Goal: Task Accomplishment & Management: Use online tool/utility

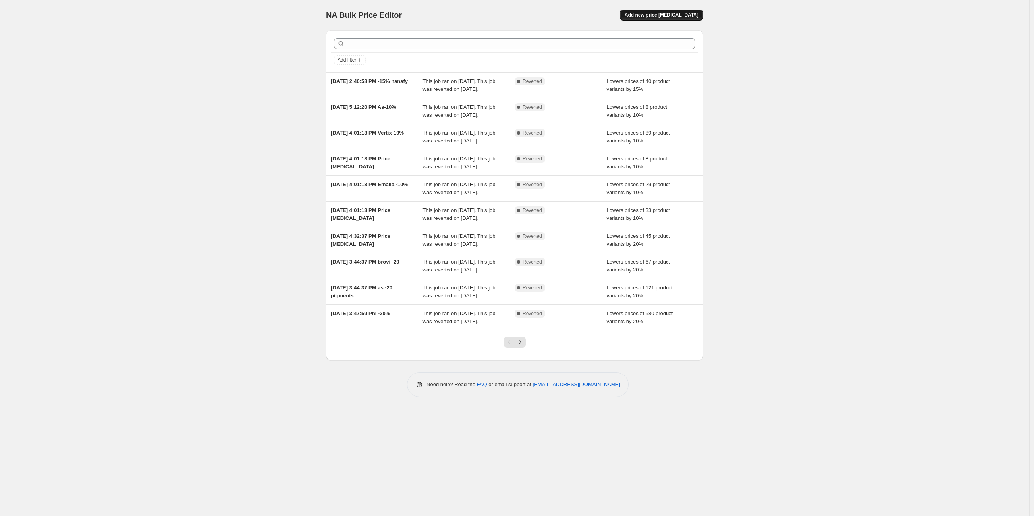
click at [683, 13] on span "Add new price [MEDICAL_DATA]" at bounding box center [662, 15] width 74 height 6
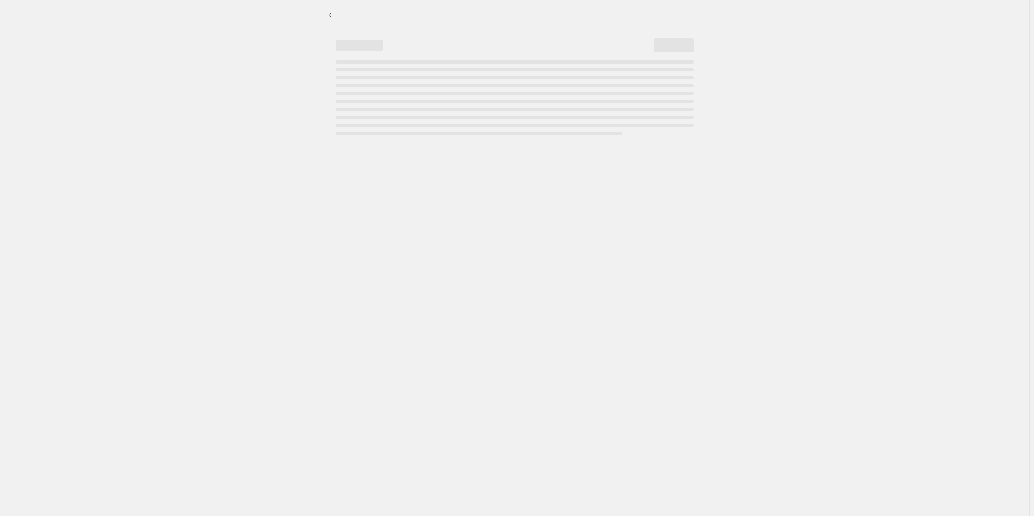
select select "percentage"
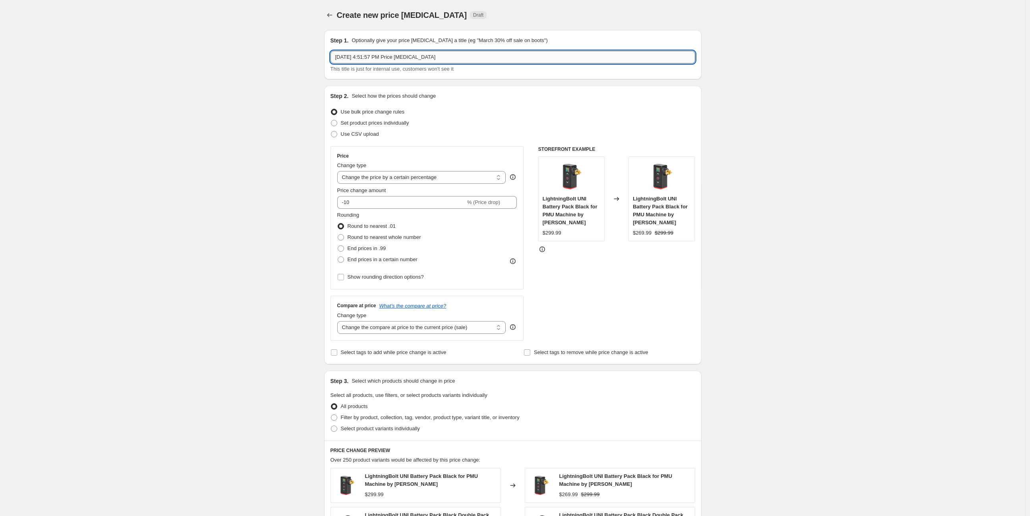
click at [453, 58] on input "[DATE] 4:51:57 PM Price [MEDICAL_DATA]" at bounding box center [512, 57] width 365 height 13
drag, startPoint x: 407, startPoint y: 56, endPoint x: 483, endPoint y: 56, distance: 75.1
click at [483, 56] on input "[DATE] 4:51:57 PM Price [MEDICAL_DATA]" at bounding box center [512, 57] width 365 height 13
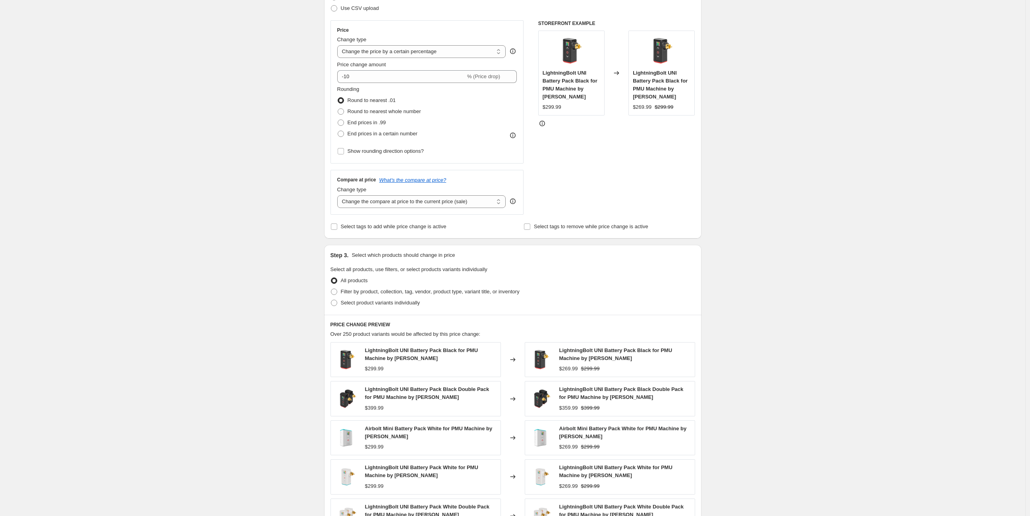
scroll to position [132, 0]
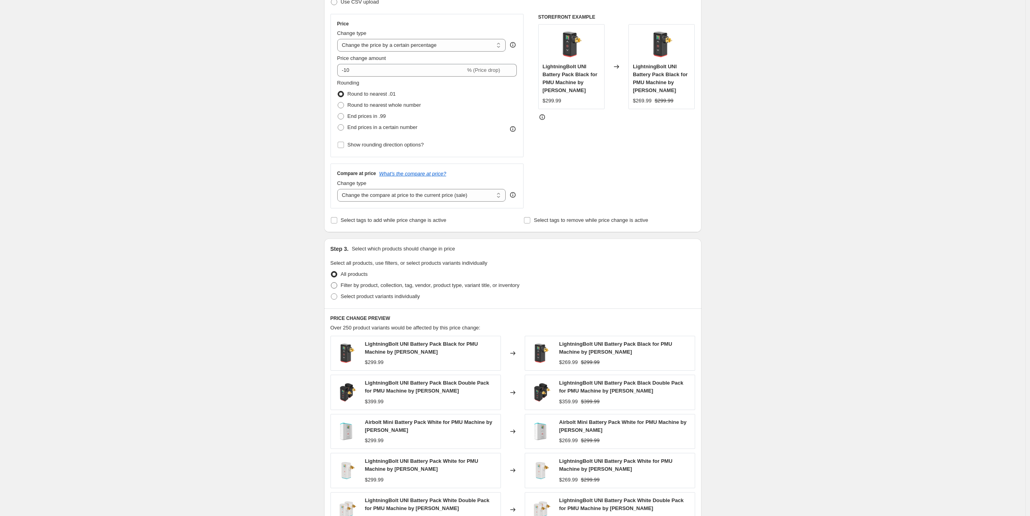
type input "[DATE] 4:51:57 PM Price -15% [MEDICAL_DATA]"
click at [336, 285] on span at bounding box center [334, 285] width 6 height 6
click at [331, 283] on input "Filter by product, collection, tag, vendor, product type, variant title, or inv…" at bounding box center [331, 282] width 0 height 0
radio input "true"
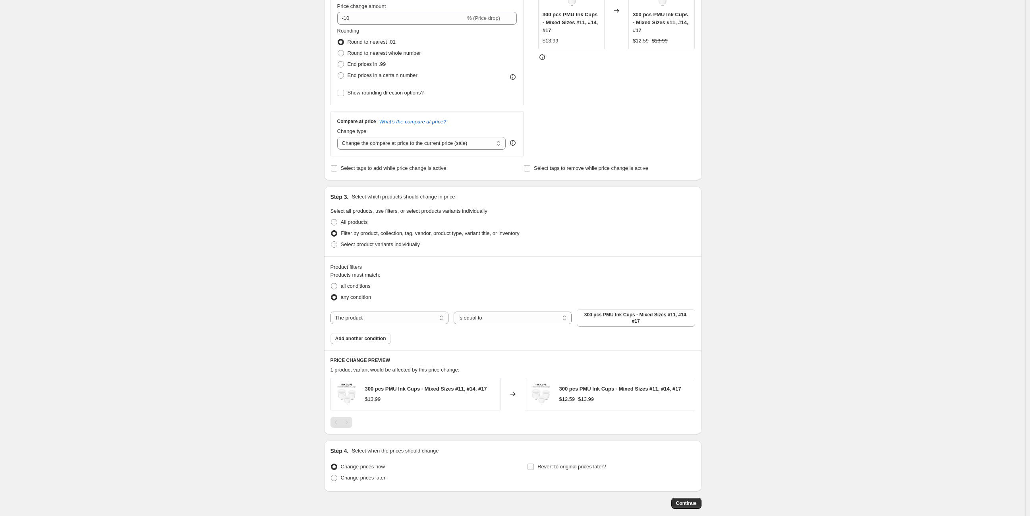
scroll to position [220, 0]
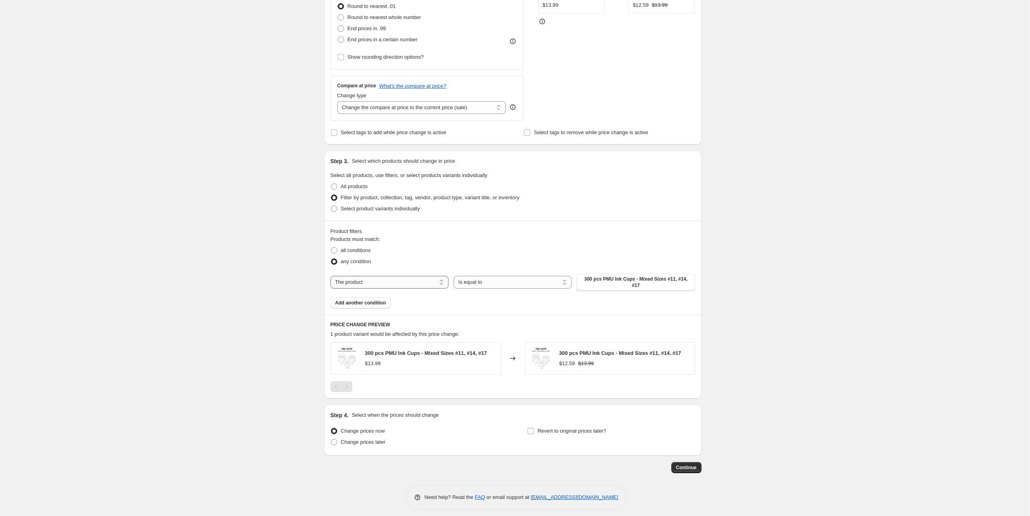
click at [418, 278] on select "The product The product's collection The product's tag The product's vendor The…" at bounding box center [389, 282] width 118 height 13
select select "collection"
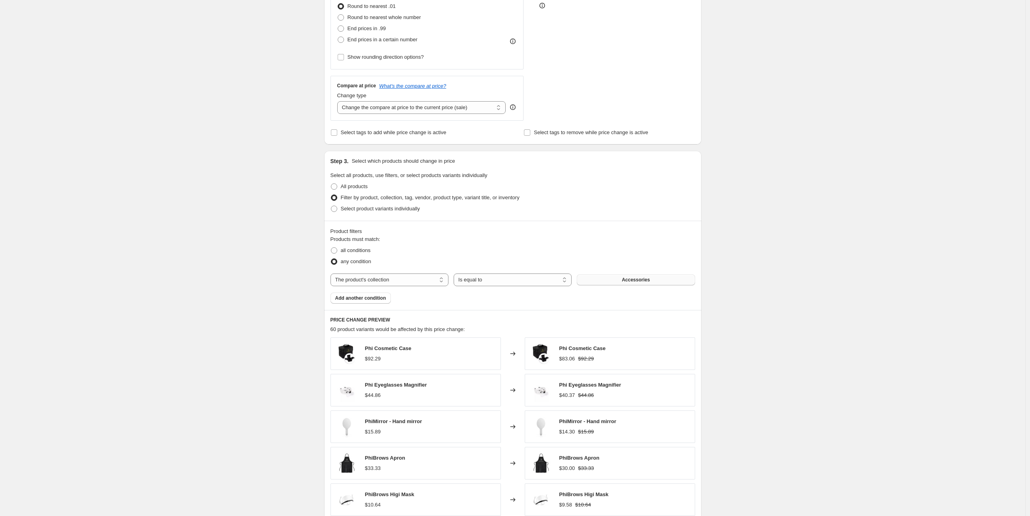
click at [634, 282] on span "Accessories" at bounding box center [636, 280] width 28 height 6
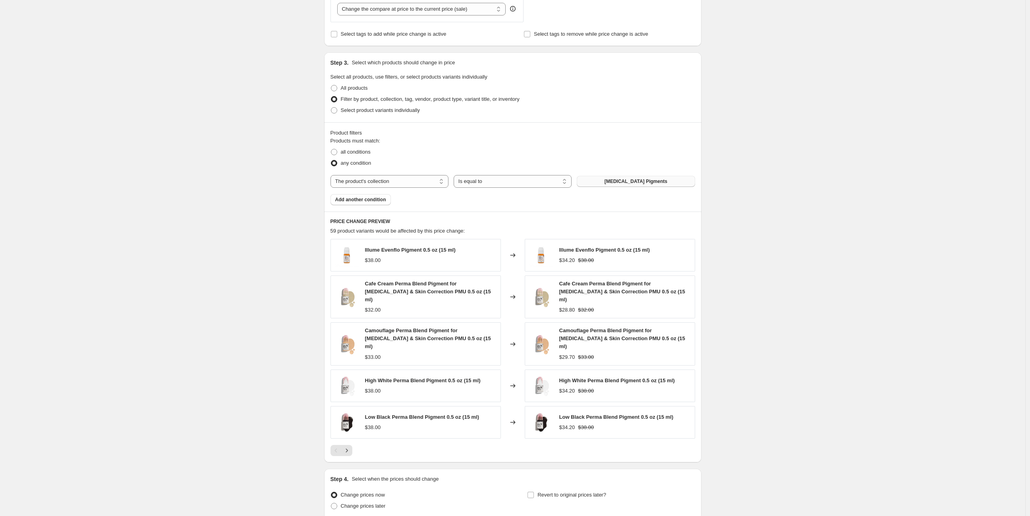
scroll to position [338, 0]
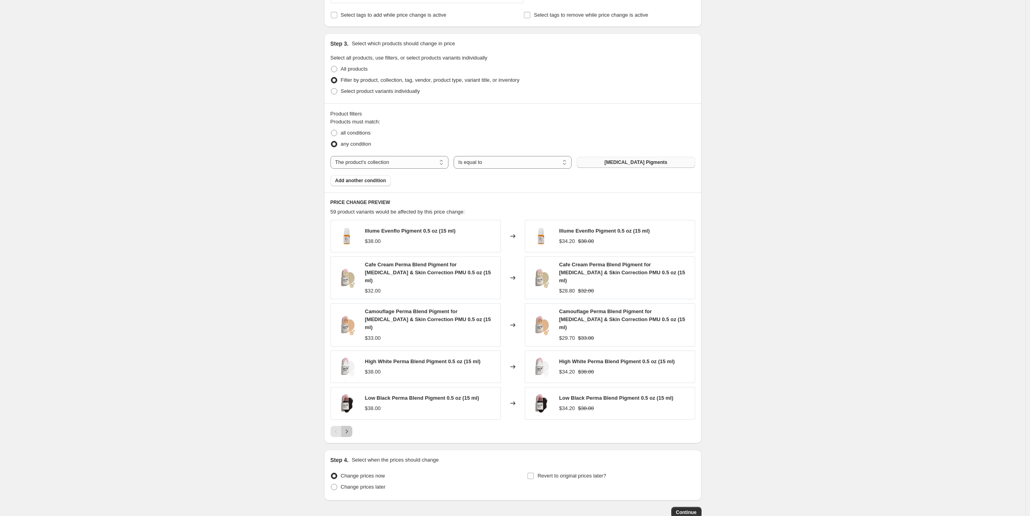
click at [347, 428] on icon "Next" at bounding box center [347, 432] width 8 height 8
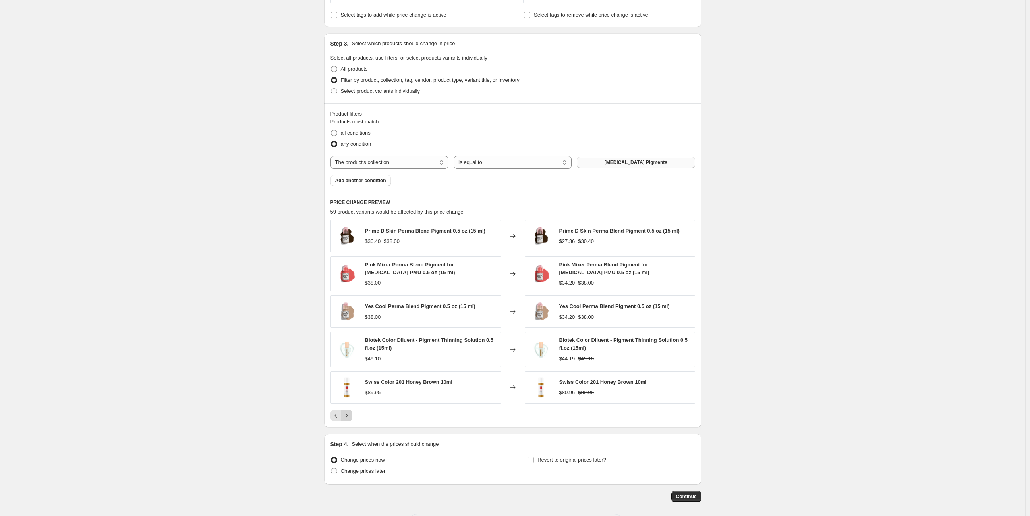
click at [347, 413] on icon "Next" at bounding box center [347, 416] width 8 height 8
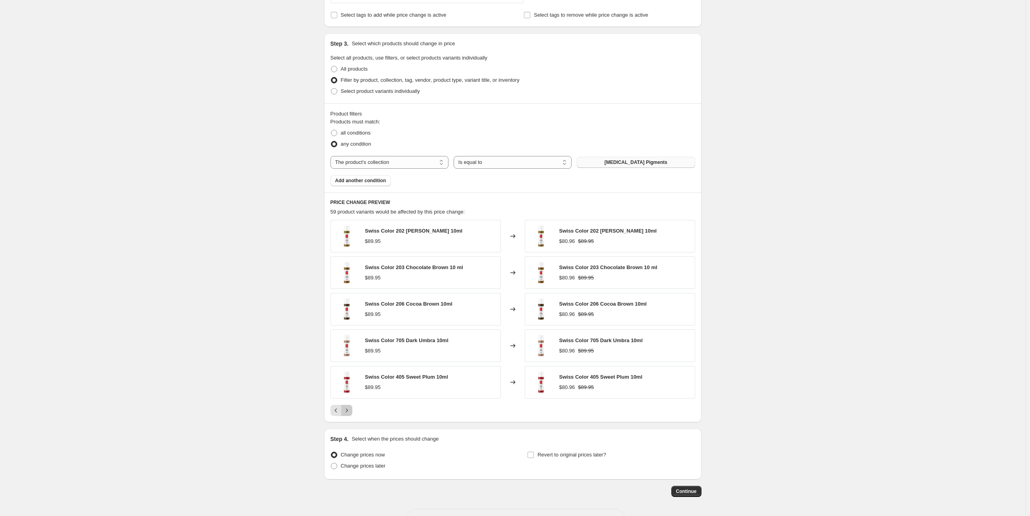
click at [347, 413] on icon "Next" at bounding box center [347, 411] width 8 height 8
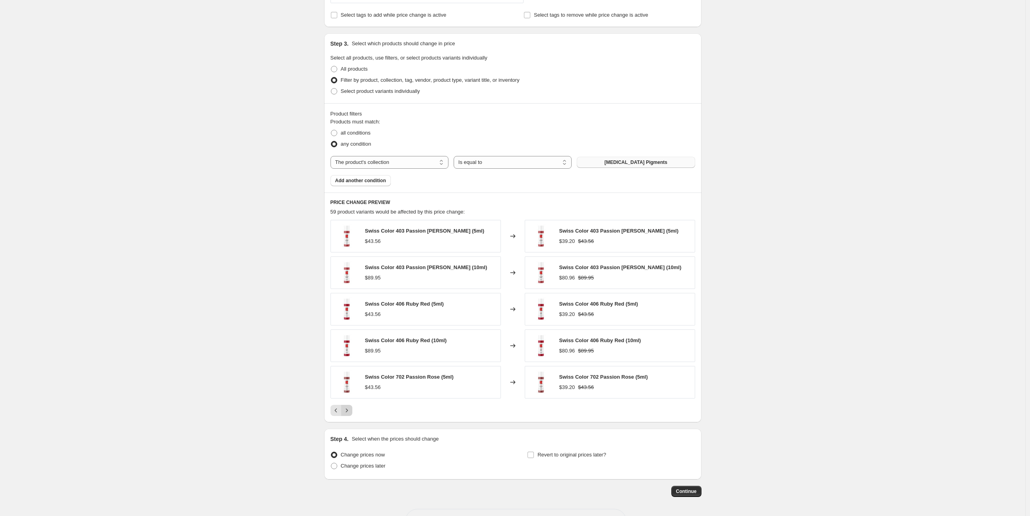
click at [347, 413] on icon "Next" at bounding box center [347, 411] width 8 height 8
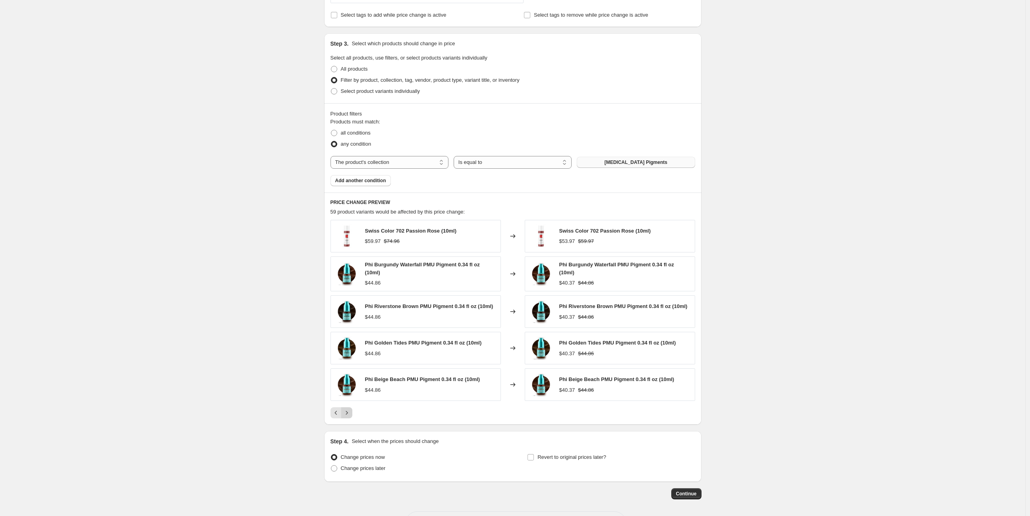
click at [347, 413] on icon "Next" at bounding box center [347, 413] width 8 height 8
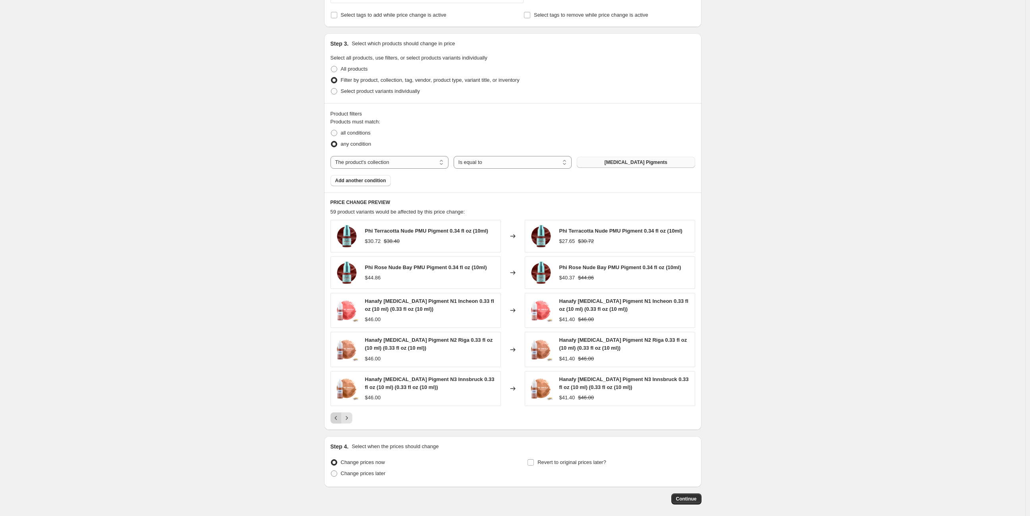
click at [339, 417] on icon "Previous" at bounding box center [336, 418] width 8 height 8
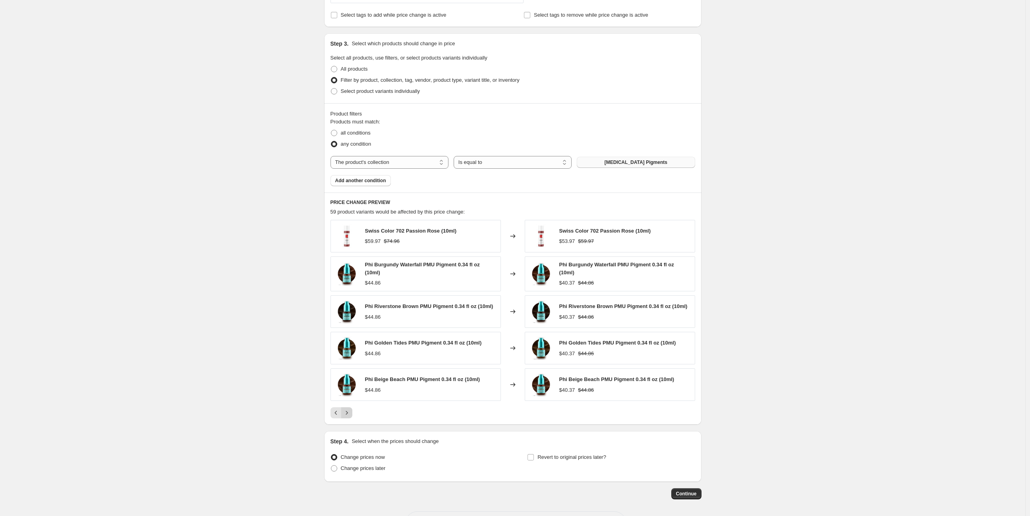
click at [351, 413] on icon "Next" at bounding box center [347, 413] width 8 height 8
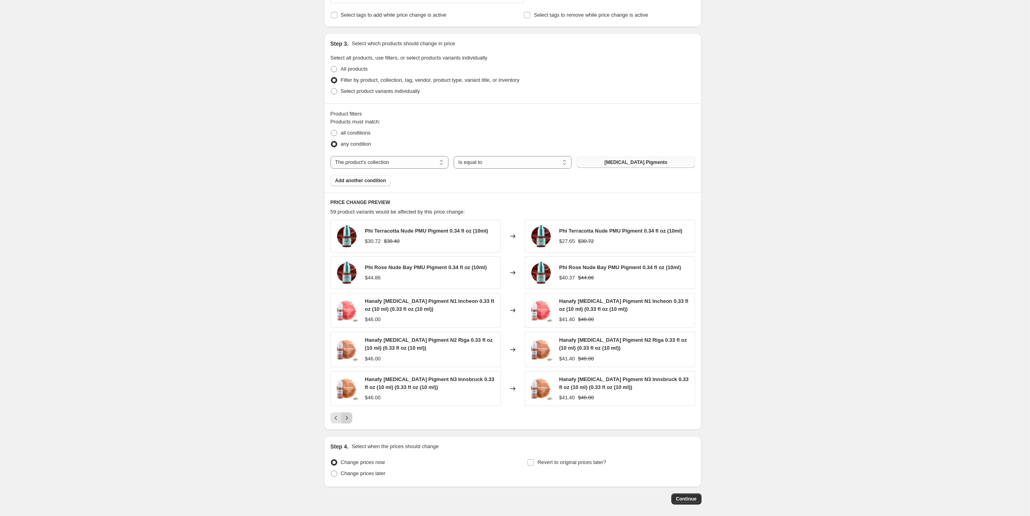
click at [349, 418] on icon "Next" at bounding box center [347, 418] width 8 height 8
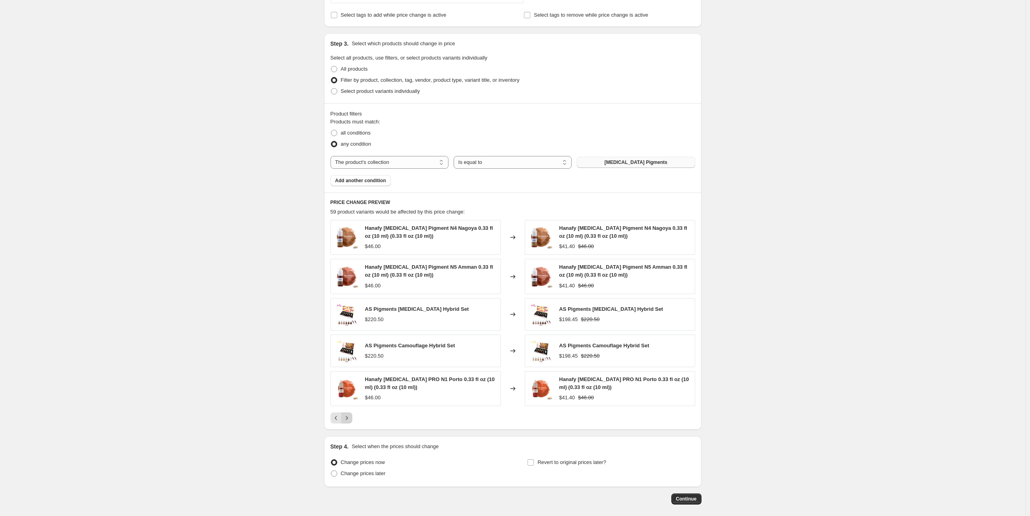
click at [349, 414] on icon "Next" at bounding box center [347, 418] width 8 height 8
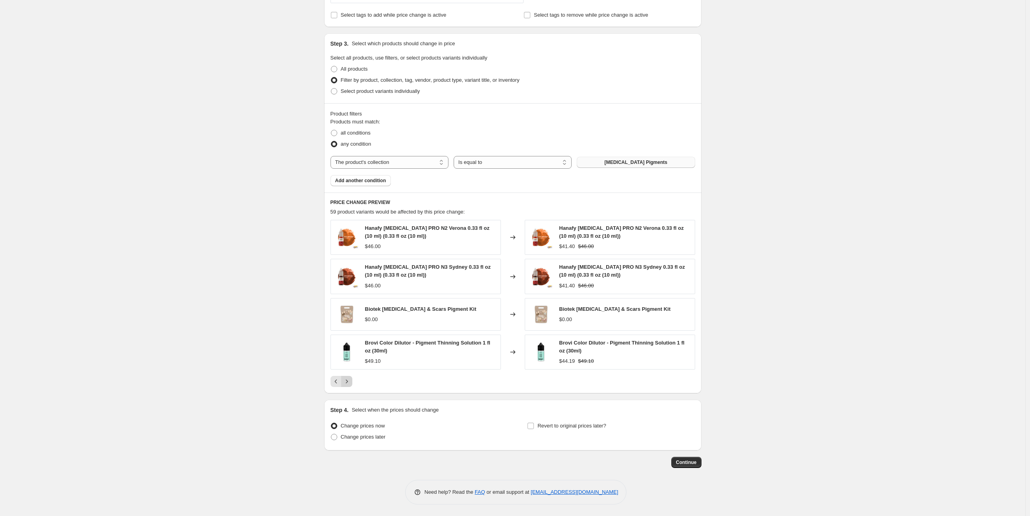
scroll to position [336, 0]
click at [689, 461] on span "Continue" at bounding box center [686, 464] width 21 height 6
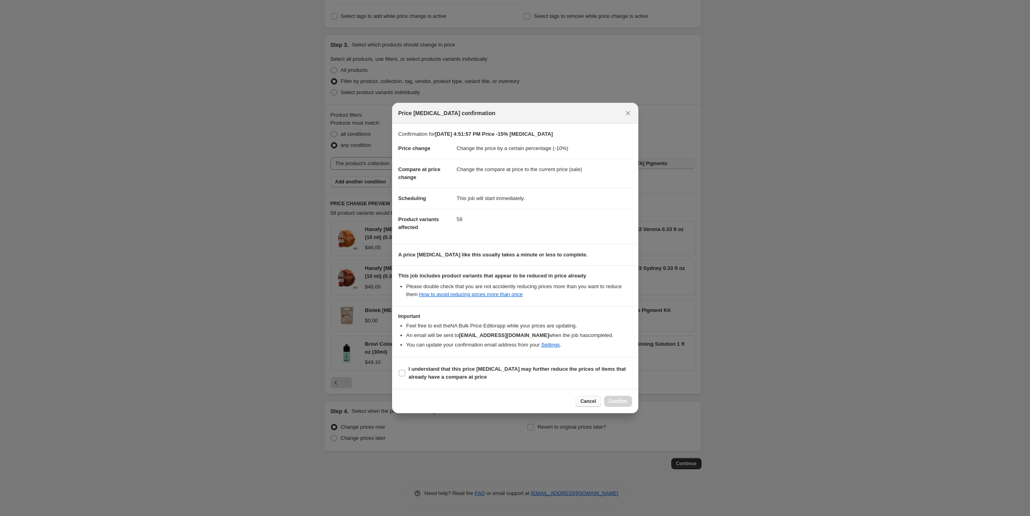
click at [592, 402] on span "Cancel" at bounding box center [587, 401] width 15 height 6
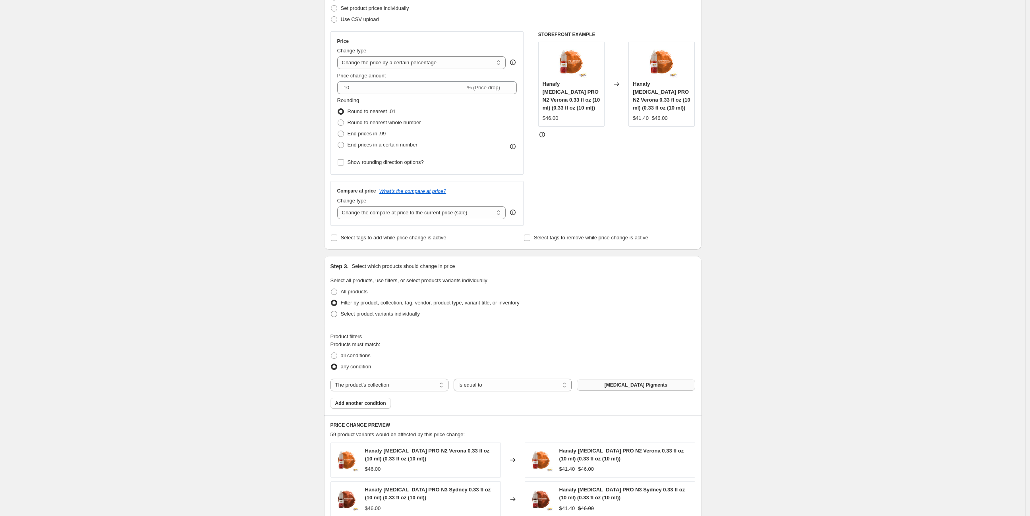
scroll to position [101, 0]
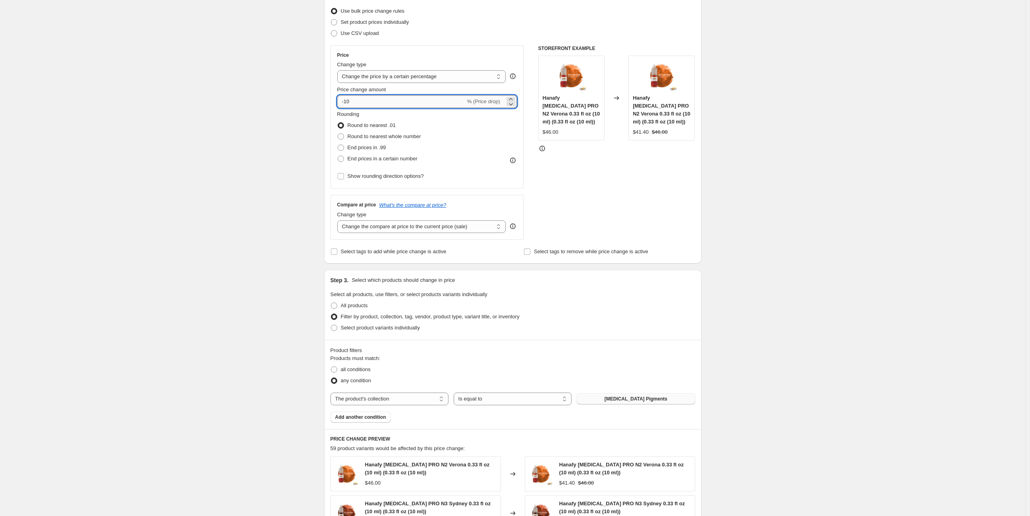
click at [362, 104] on input "-10" at bounding box center [401, 101] width 128 height 13
type input "-15"
click at [769, 211] on div "Create new price [MEDICAL_DATA]. This page is ready Create new price [MEDICAL_D…" at bounding box center [512, 326] width 1025 height 854
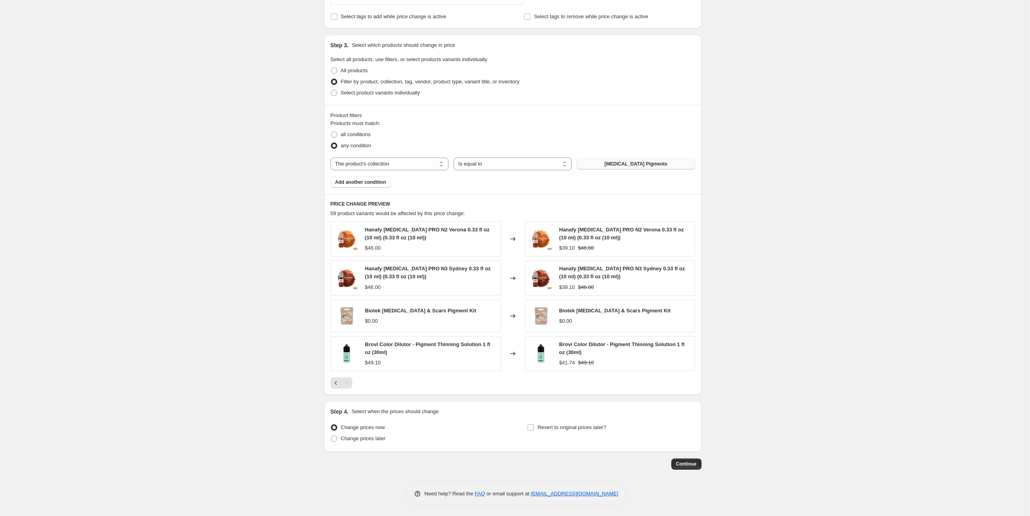
scroll to position [336, 0]
click at [697, 462] on span "Continue" at bounding box center [686, 464] width 21 height 6
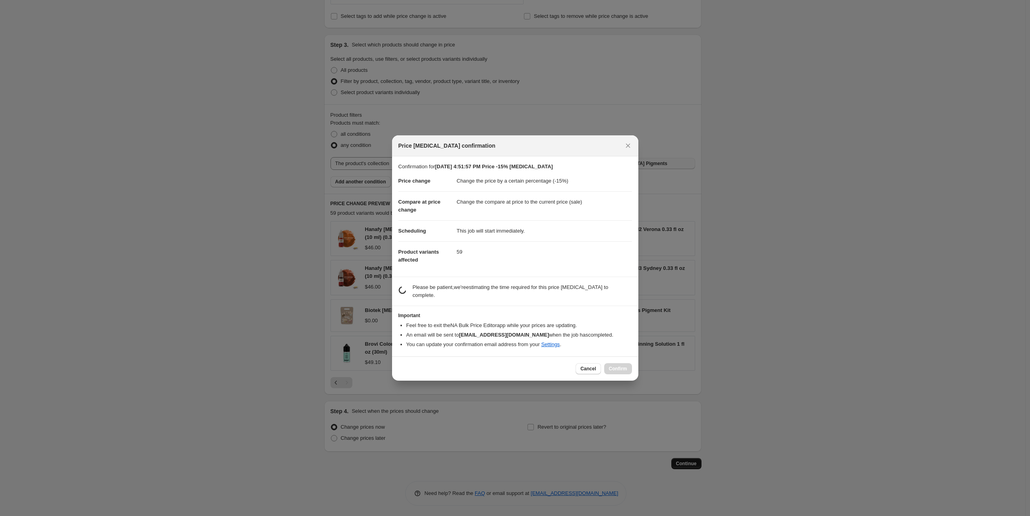
scroll to position [0, 0]
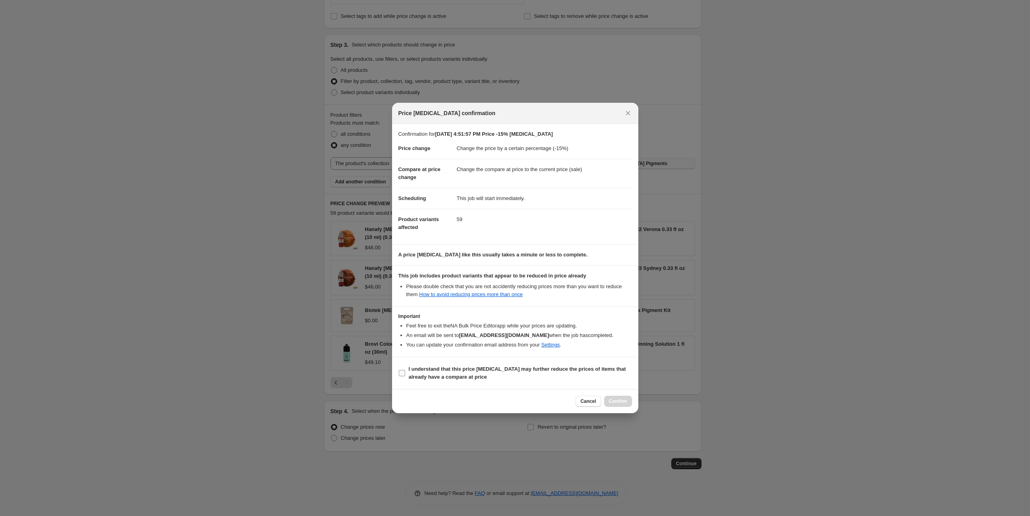
click at [403, 370] on input "I understand that this price [MEDICAL_DATA] may further reduce the prices of it…" at bounding box center [402, 373] width 6 height 6
checkbox input "true"
click at [622, 404] on span "Confirm" at bounding box center [618, 401] width 18 height 6
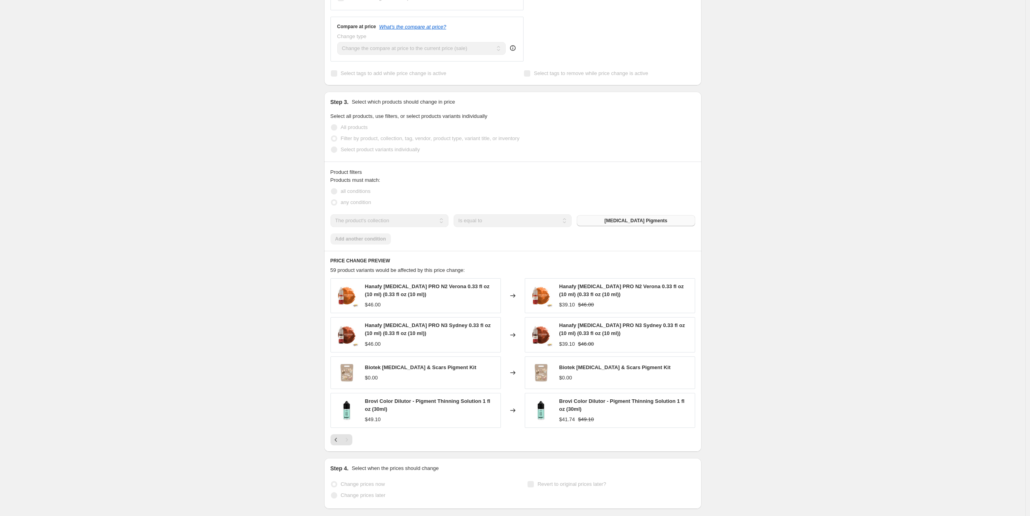
scroll to position [357, 0]
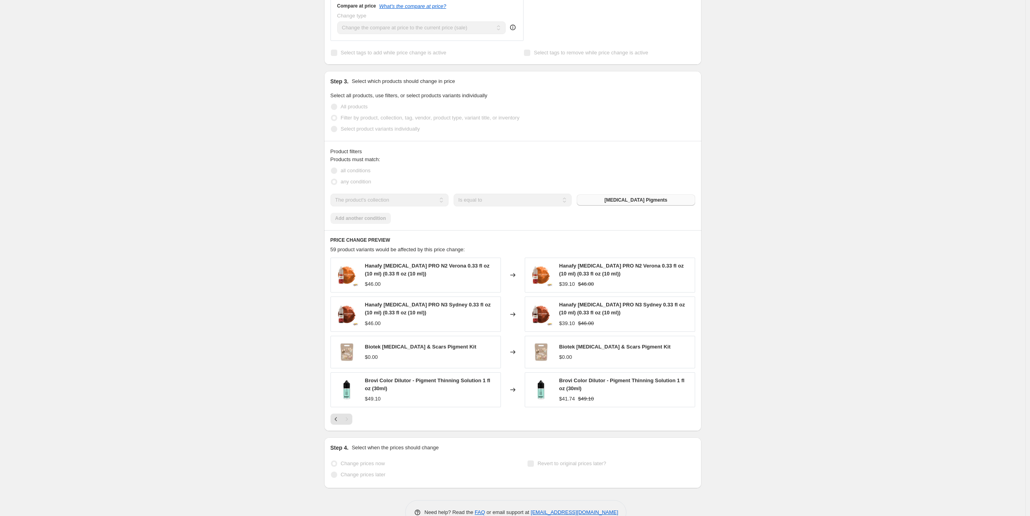
select select "percentage"
select select "collection"
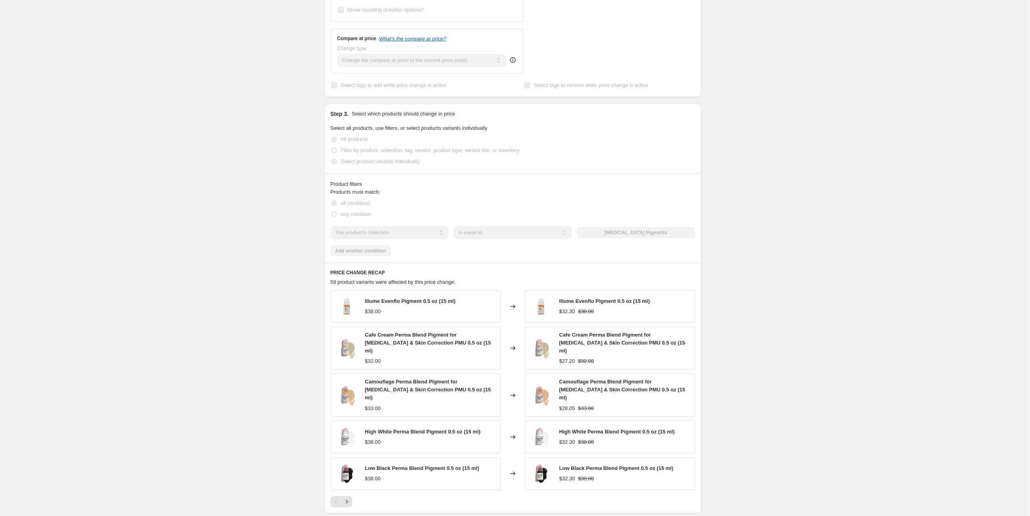
scroll to position [0, 0]
